Goal: Check status: Check status

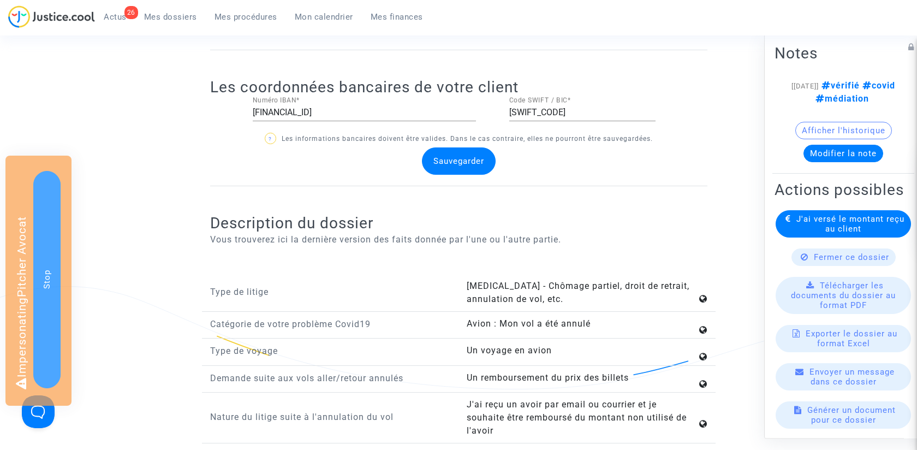
scroll to position [1001, 0]
click at [396, 107] on input "FR5720041010052445711B02685" at bounding box center [364, 112] width 223 height 10
